Goal: Information Seeking & Learning: Learn about a topic

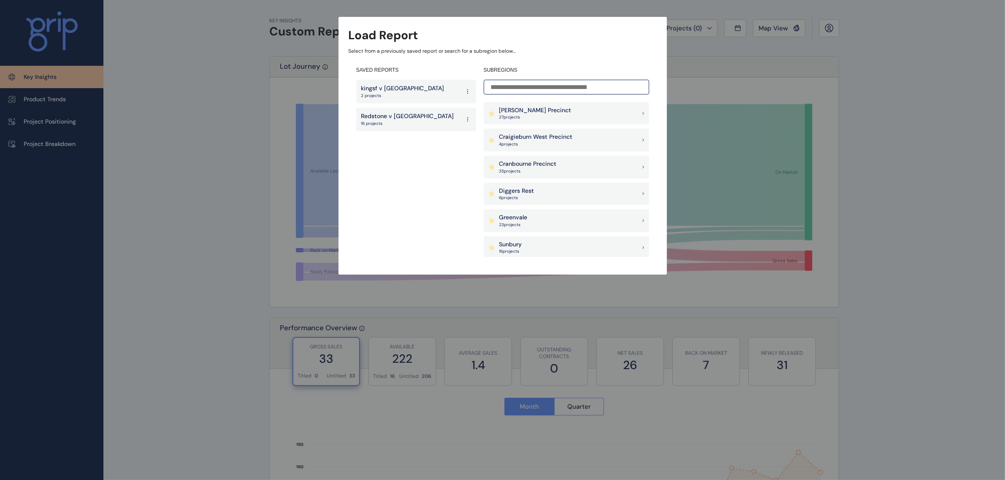
click at [519, 241] on p "Sunbury" at bounding box center [510, 245] width 23 height 8
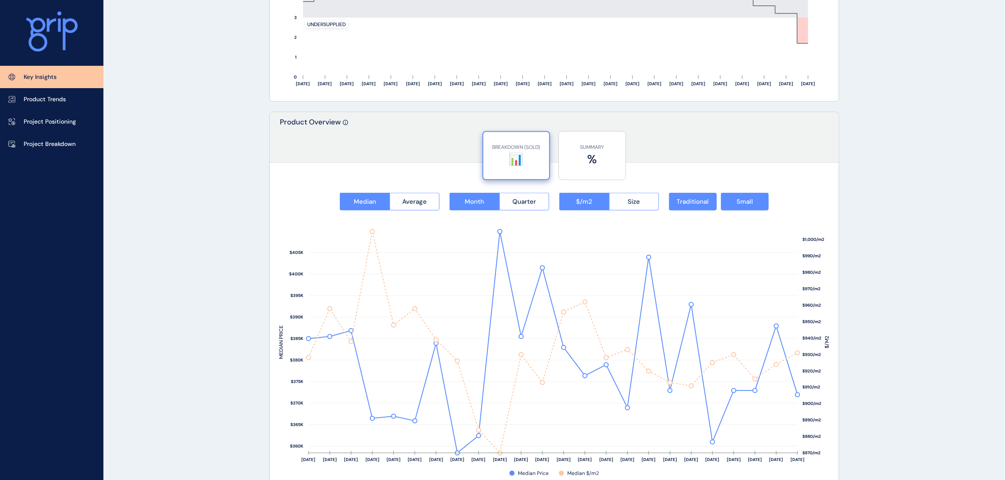
scroll to position [1002, 0]
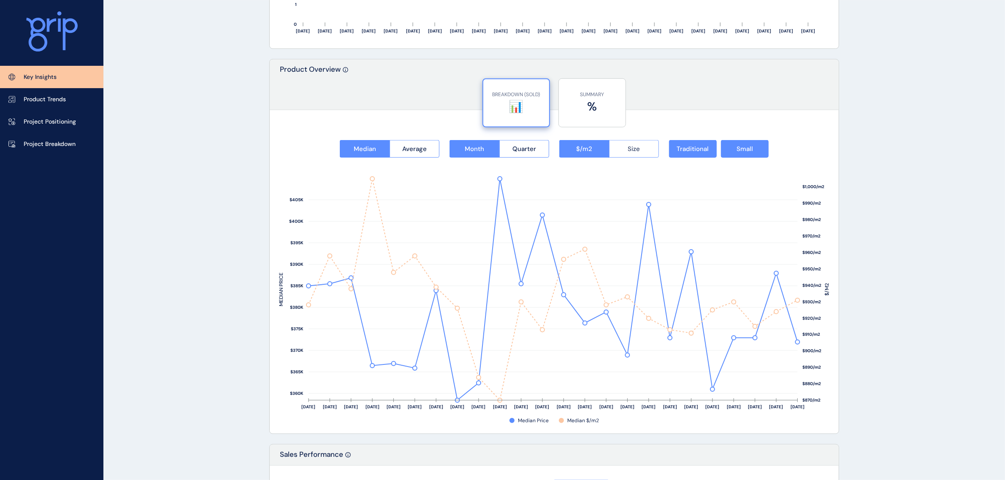
click at [628, 150] on span "Size" at bounding box center [634, 149] width 12 height 8
click at [580, 148] on span "$/m2" at bounding box center [584, 149] width 16 height 8
click at [735, 152] on button "Small" at bounding box center [745, 149] width 48 height 18
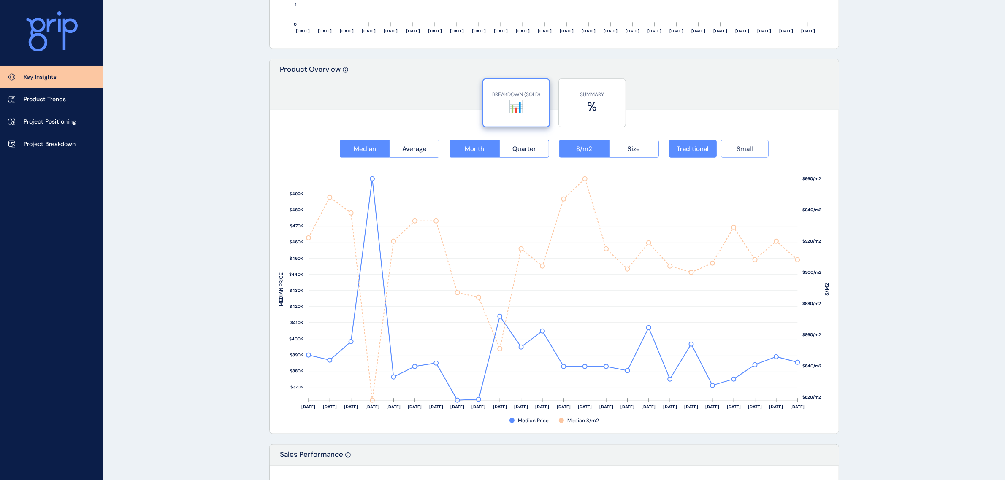
click at [739, 154] on button "Small" at bounding box center [745, 149] width 48 height 18
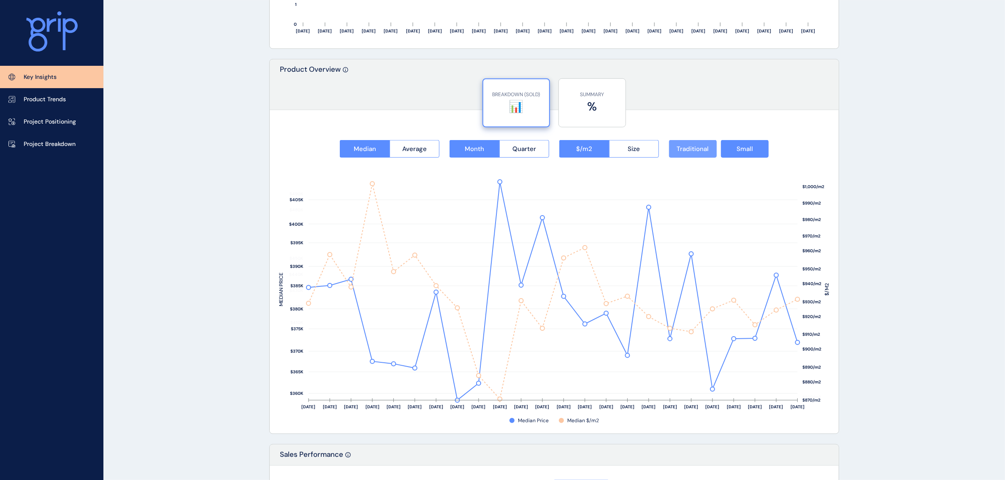
click at [703, 149] on span "Traditional" at bounding box center [693, 149] width 32 height 8
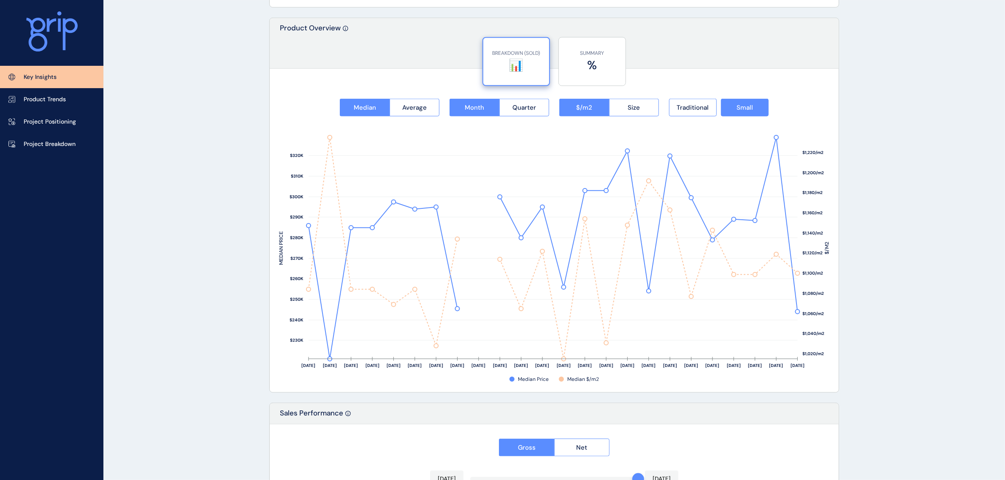
scroll to position [1033, 0]
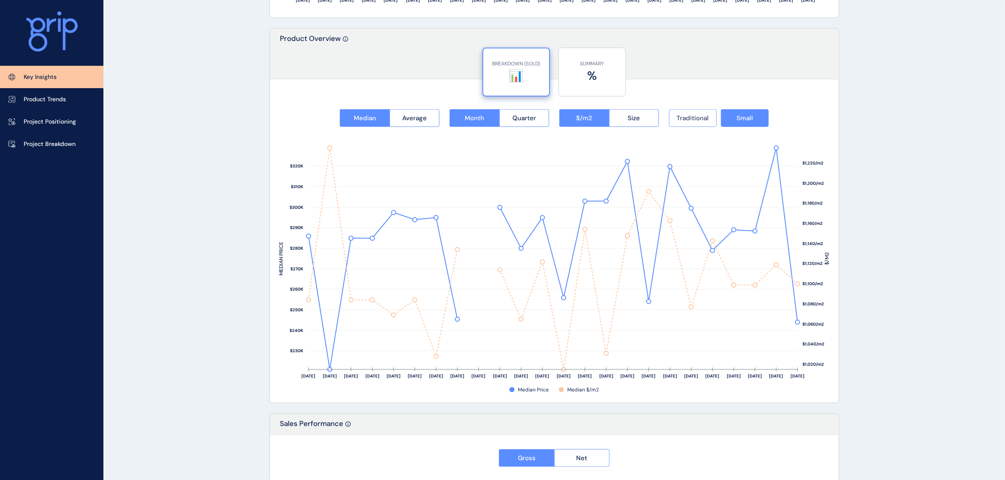
click at [688, 117] on span "Traditional" at bounding box center [693, 118] width 32 height 8
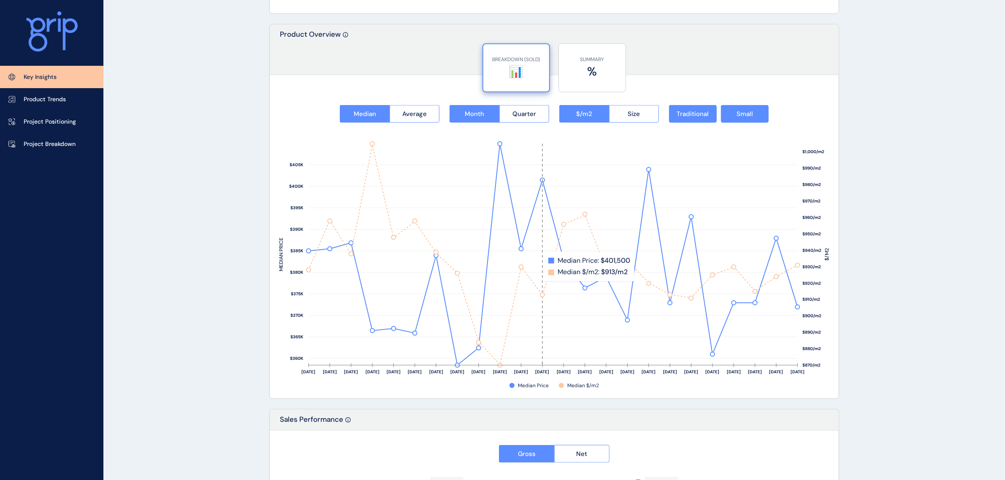
scroll to position [1055, 0]
